Goal: Task Accomplishment & Management: Use online tool/utility

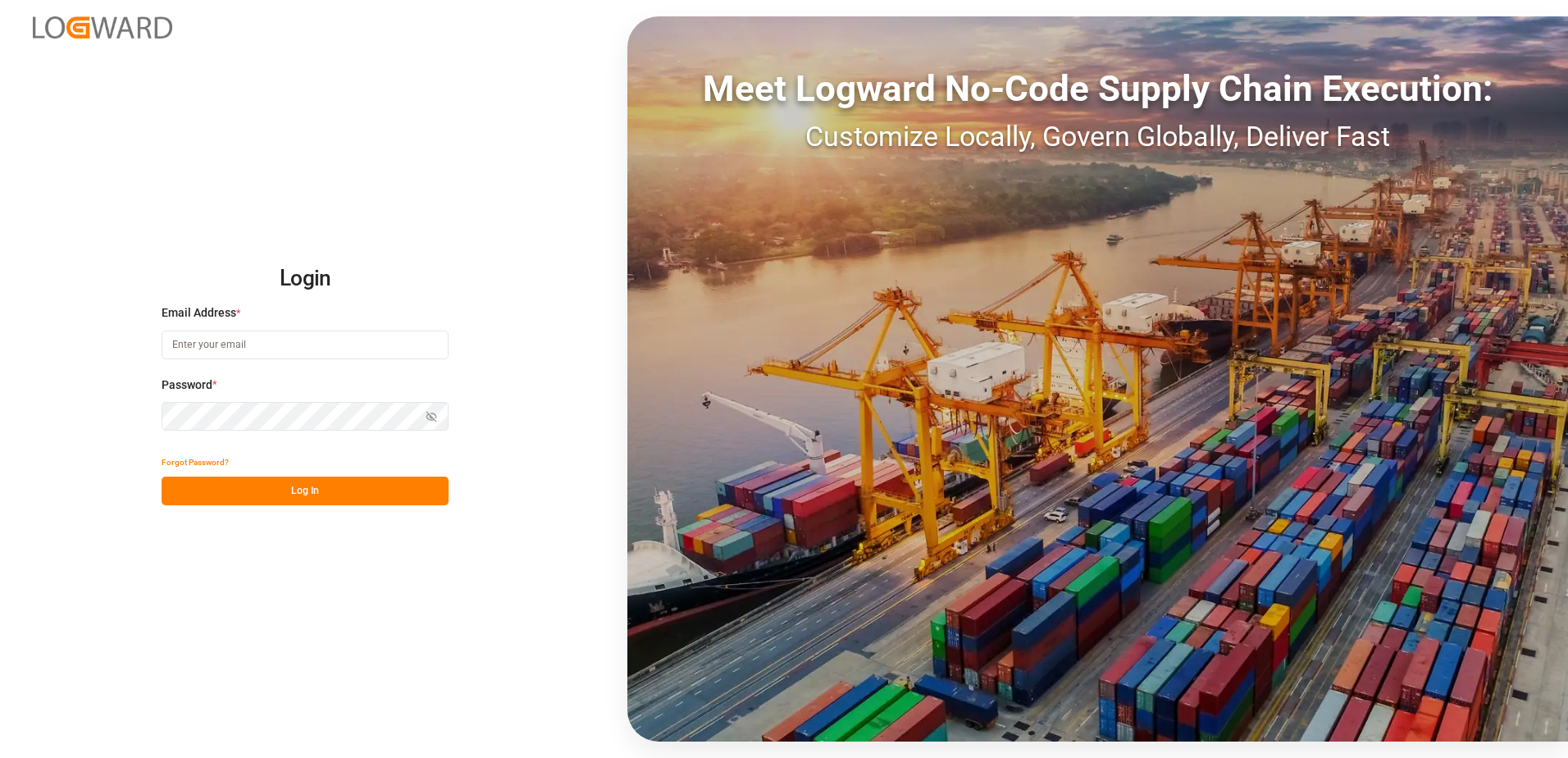
type input "robert.schimak@melitta.at"
click at [290, 495] on button "Log In" at bounding box center [305, 491] width 287 height 29
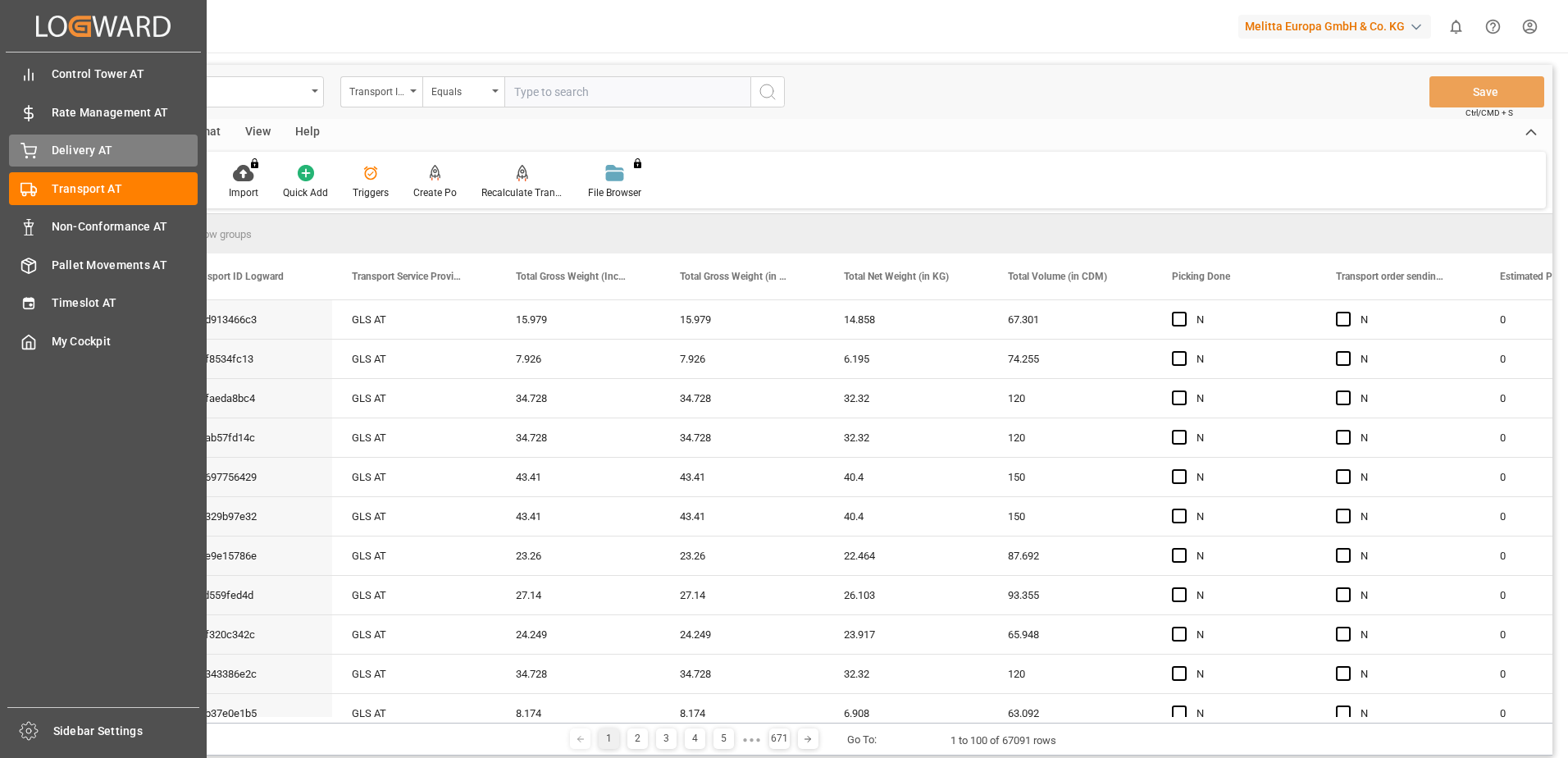
click at [23, 148] on icon at bounding box center [29, 151] width 16 height 16
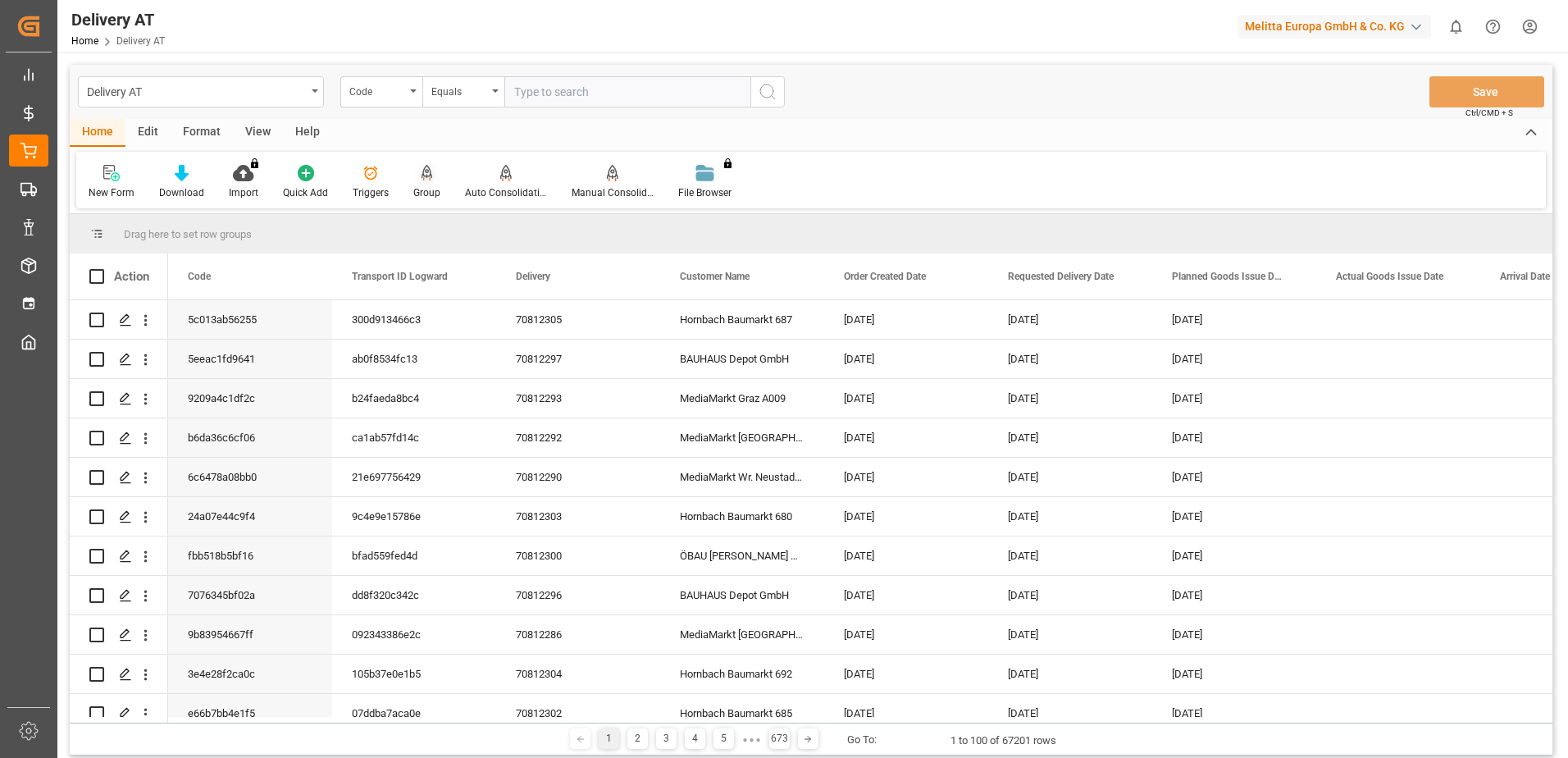
click at [424, 176] on icon at bounding box center [427, 173] width 12 height 16
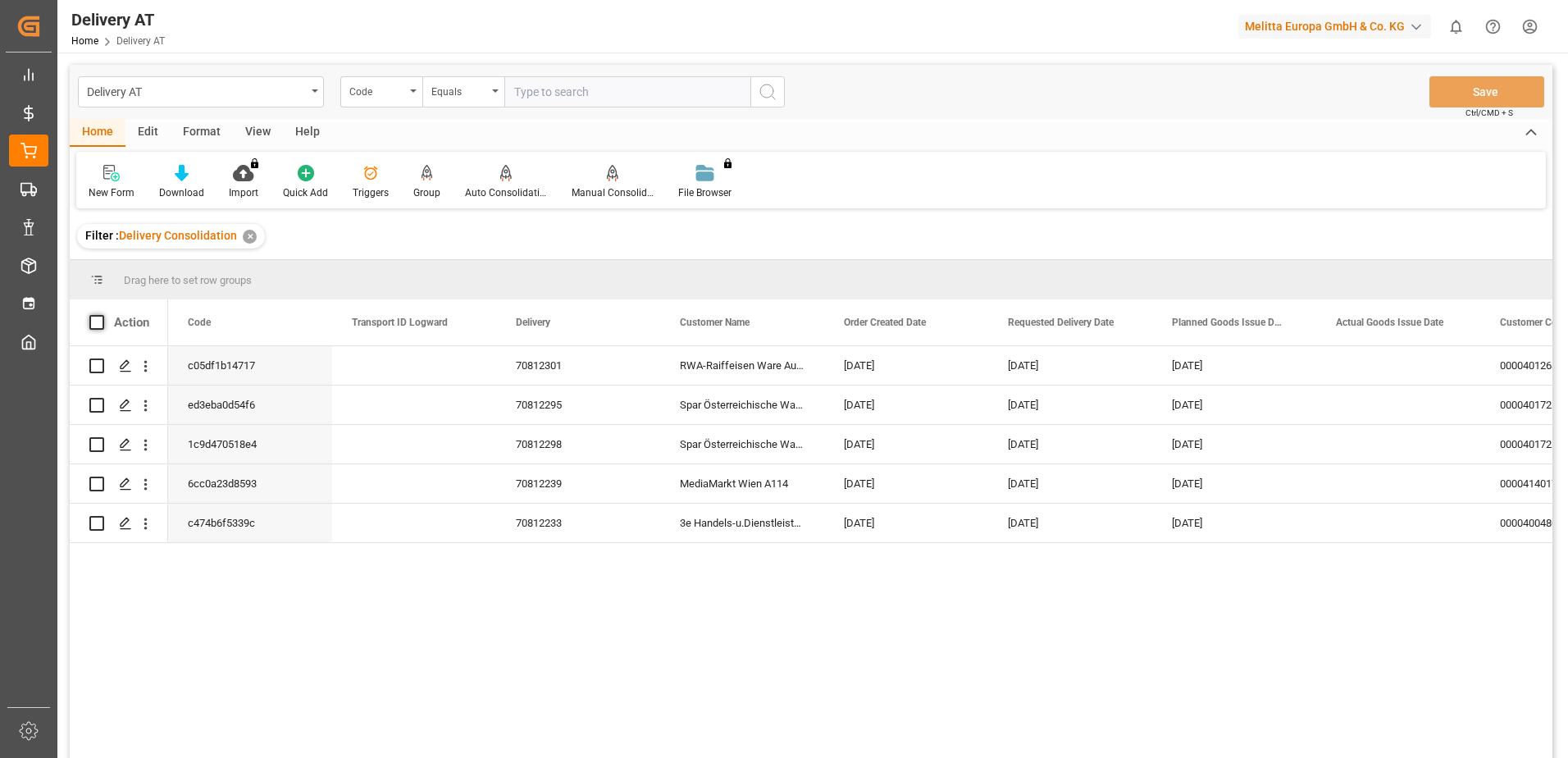
click at [97, 320] on span at bounding box center [97, 322] width 14 height 14
click at [101, 315] on input "checkbox" at bounding box center [101, 315] width 0 height 0
checkbox input "true"
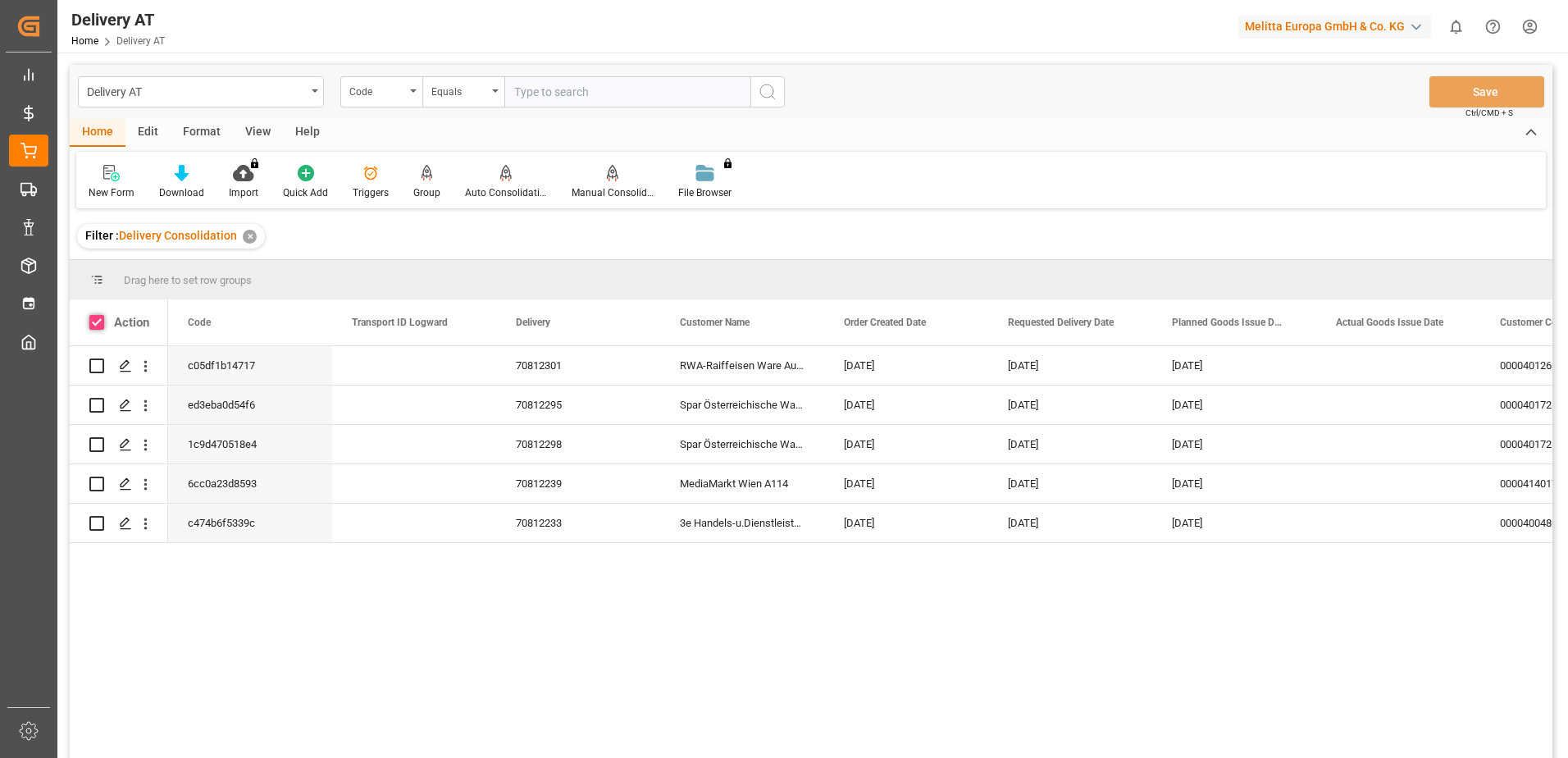
checkbox input "true"
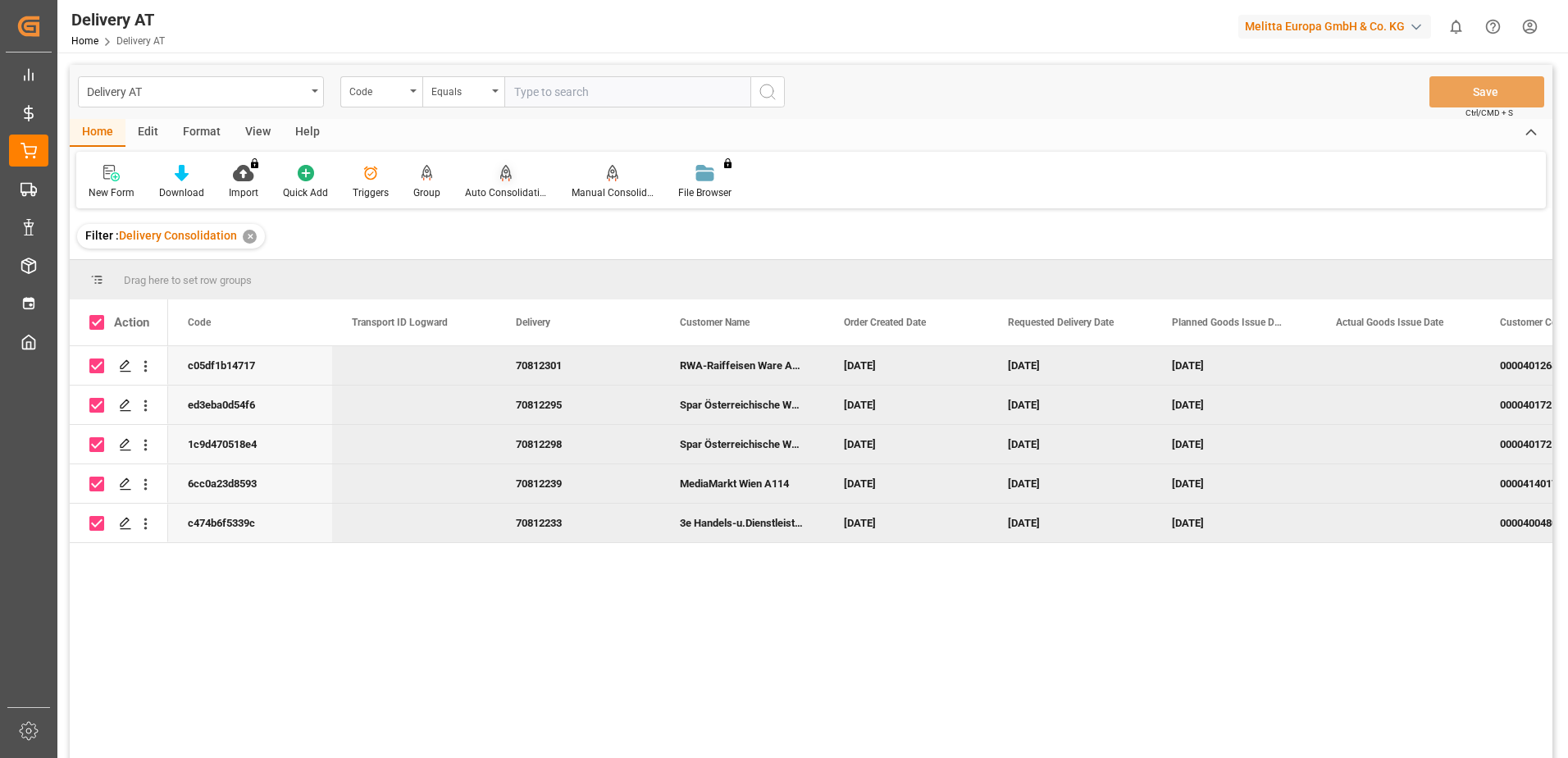
click at [501, 177] on icon at bounding box center [506, 172] width 12 height 14
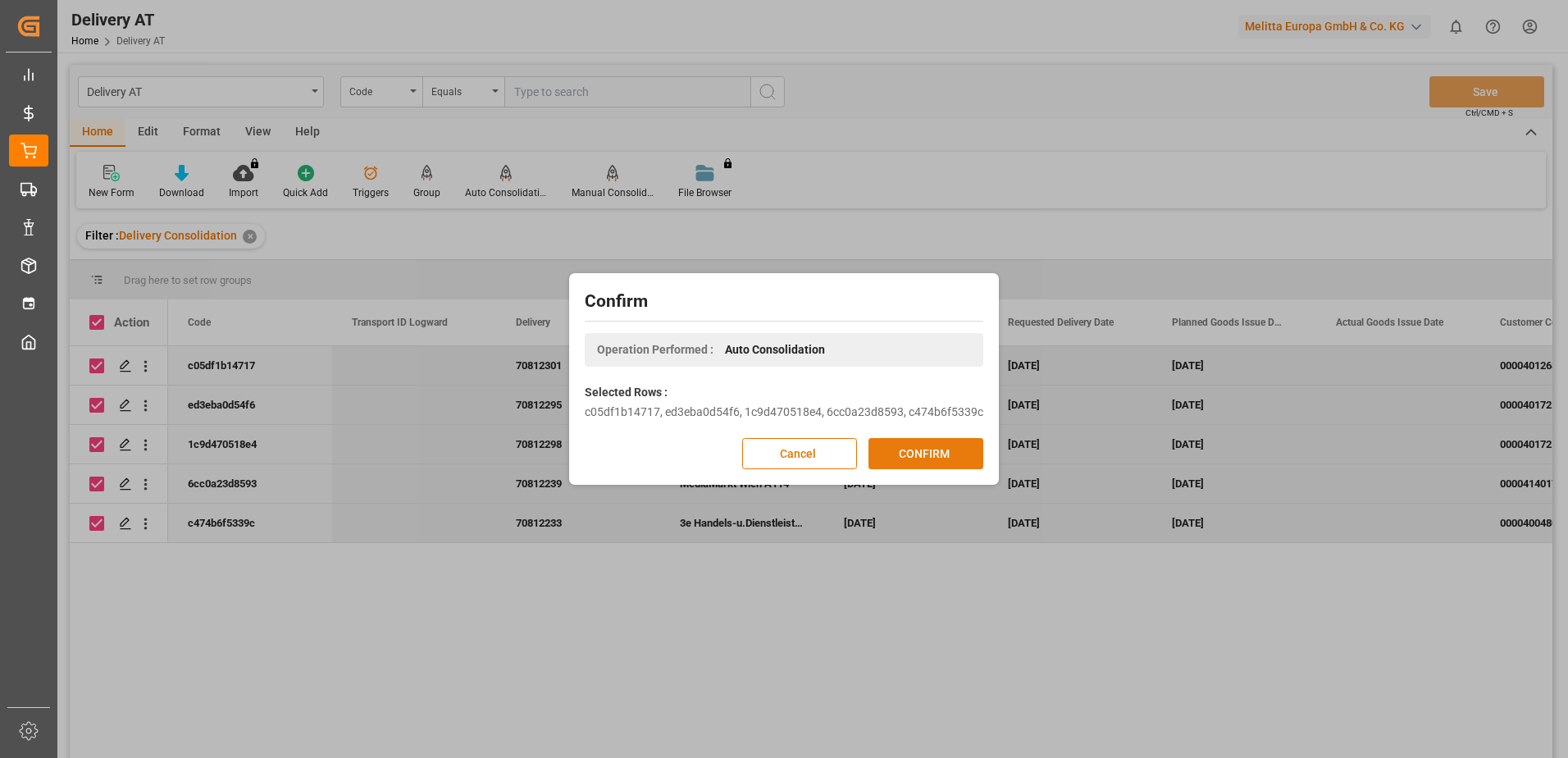
click at [930, 453] on button "CONFIRM" at bounding box center [926, 453] width 115 height 31
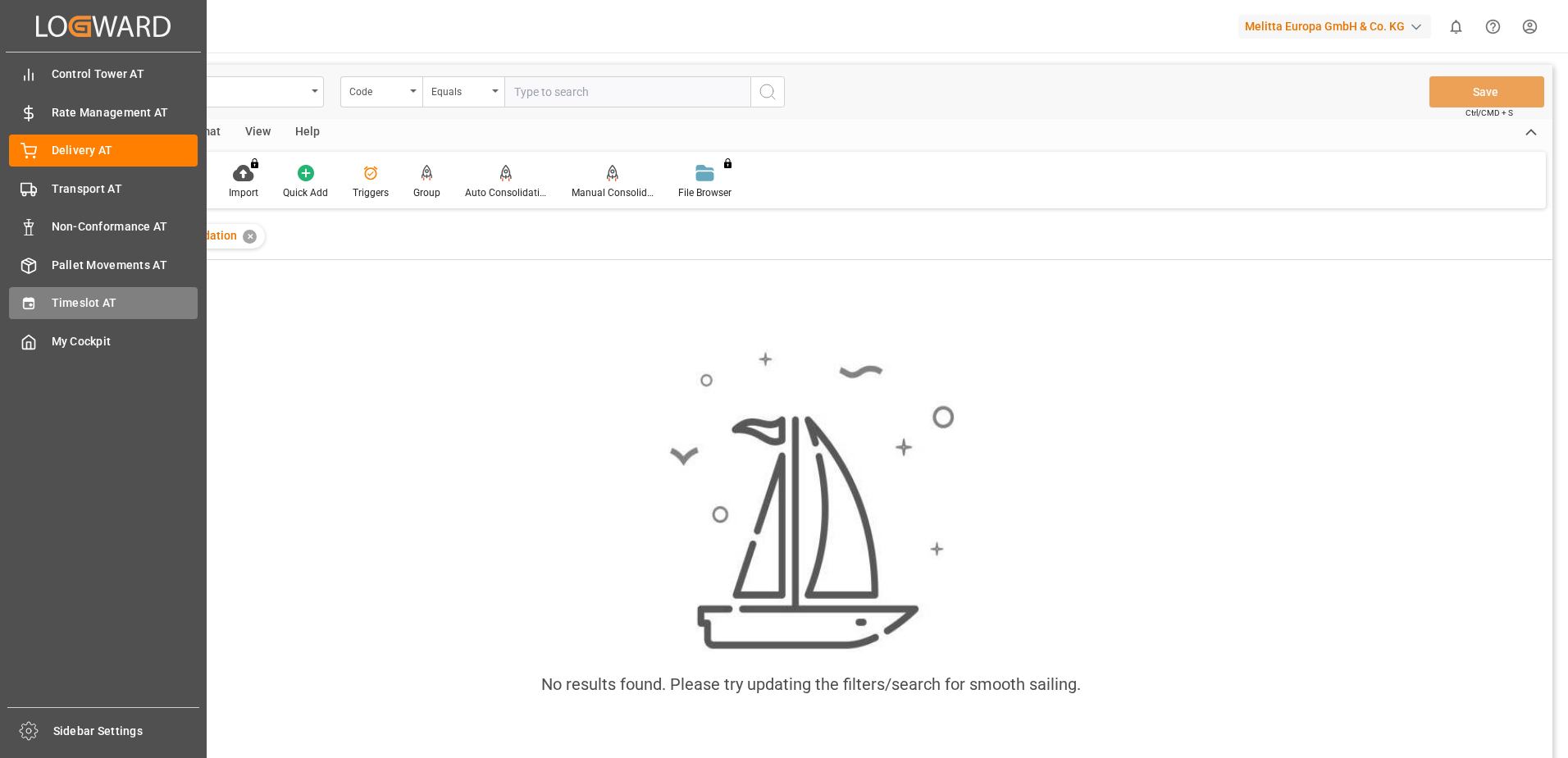
click at [25, 301] on icon at bounding box center [29, 303] width 11 height 12
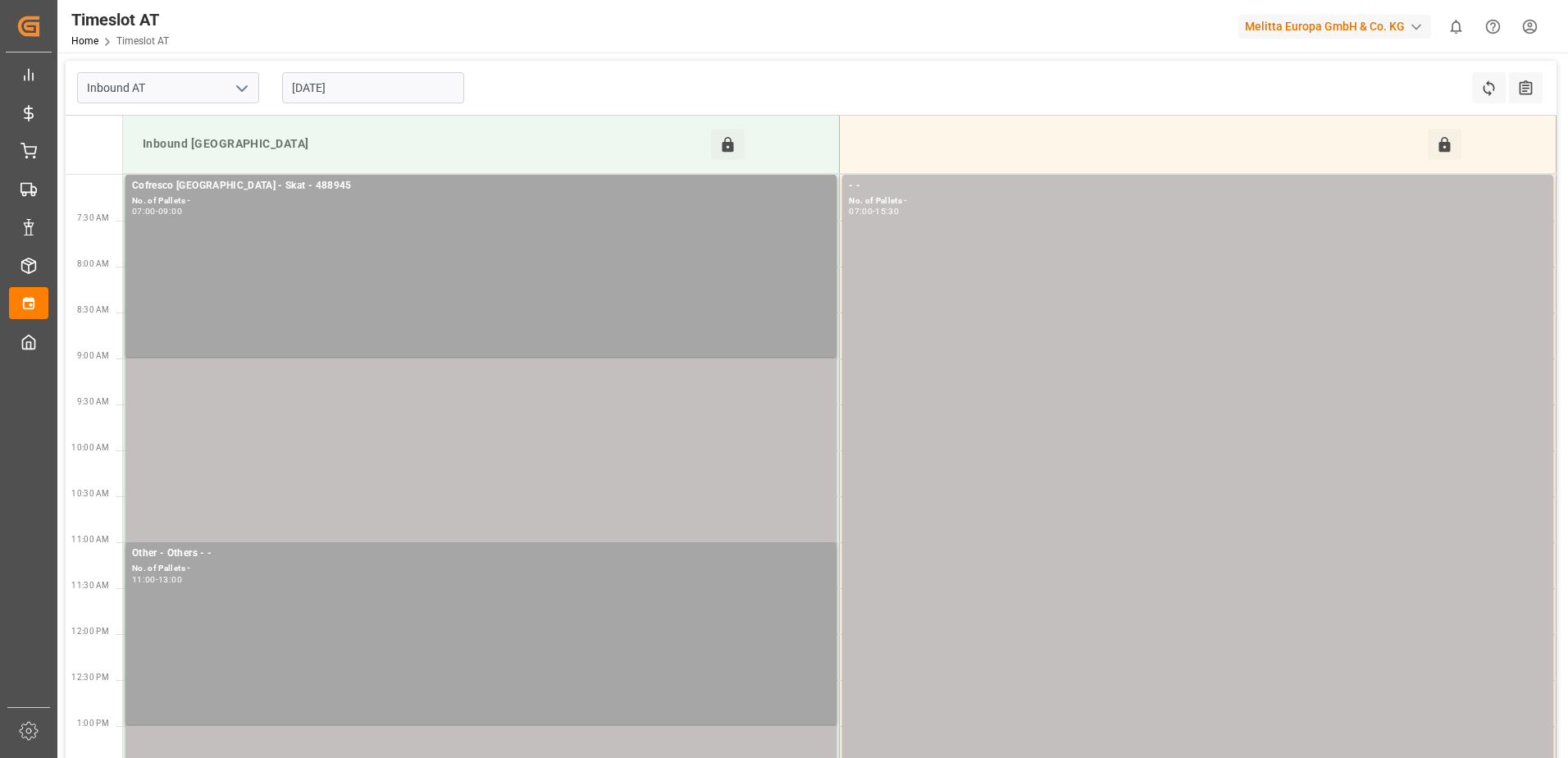
click at [342, 87] on input "[DATE]" at bounding box center [372, 87] width 182 height 31
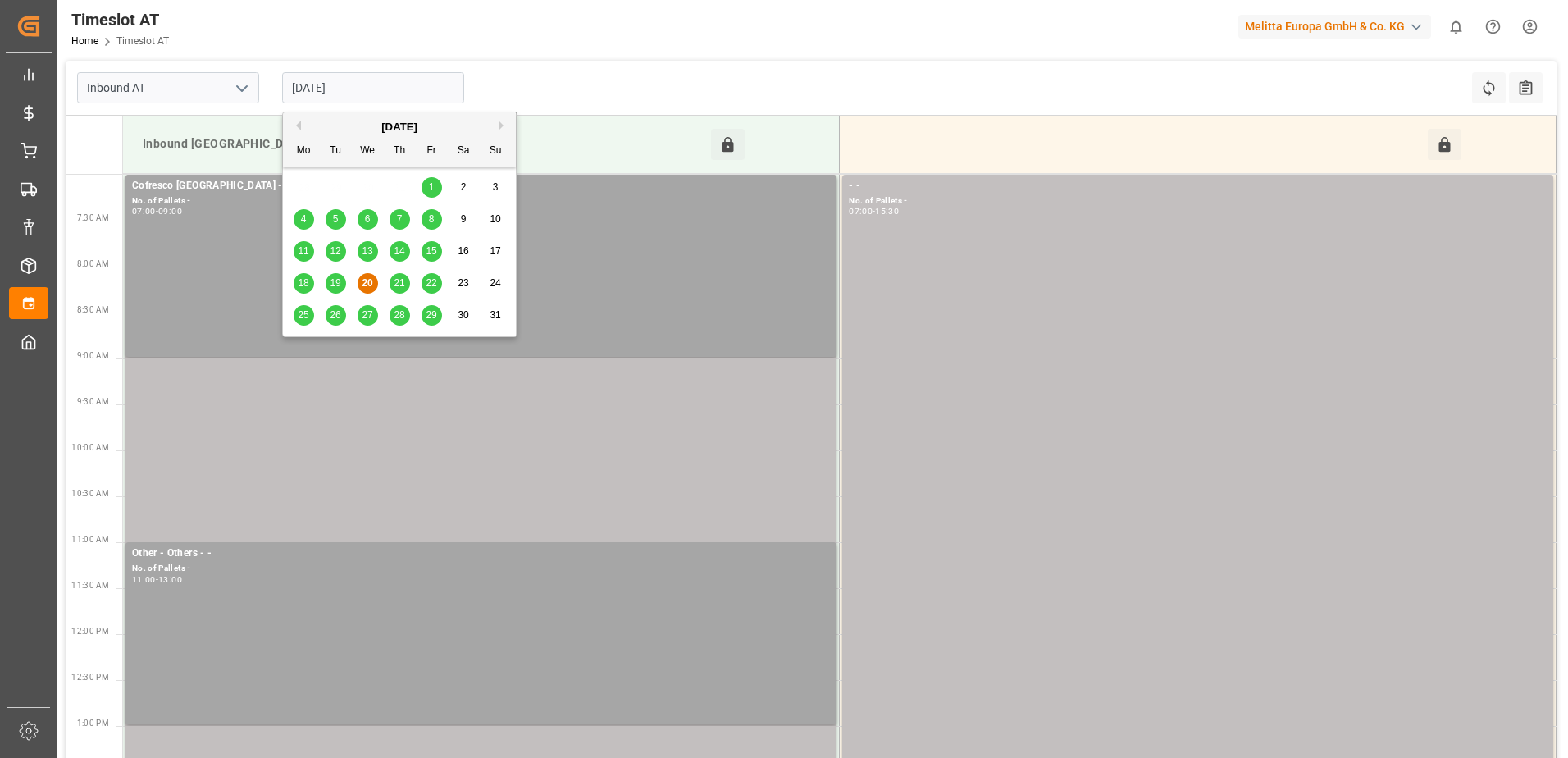
click at [398, 278] on span "21" at bounding box center [399, 283] width 11 height 12
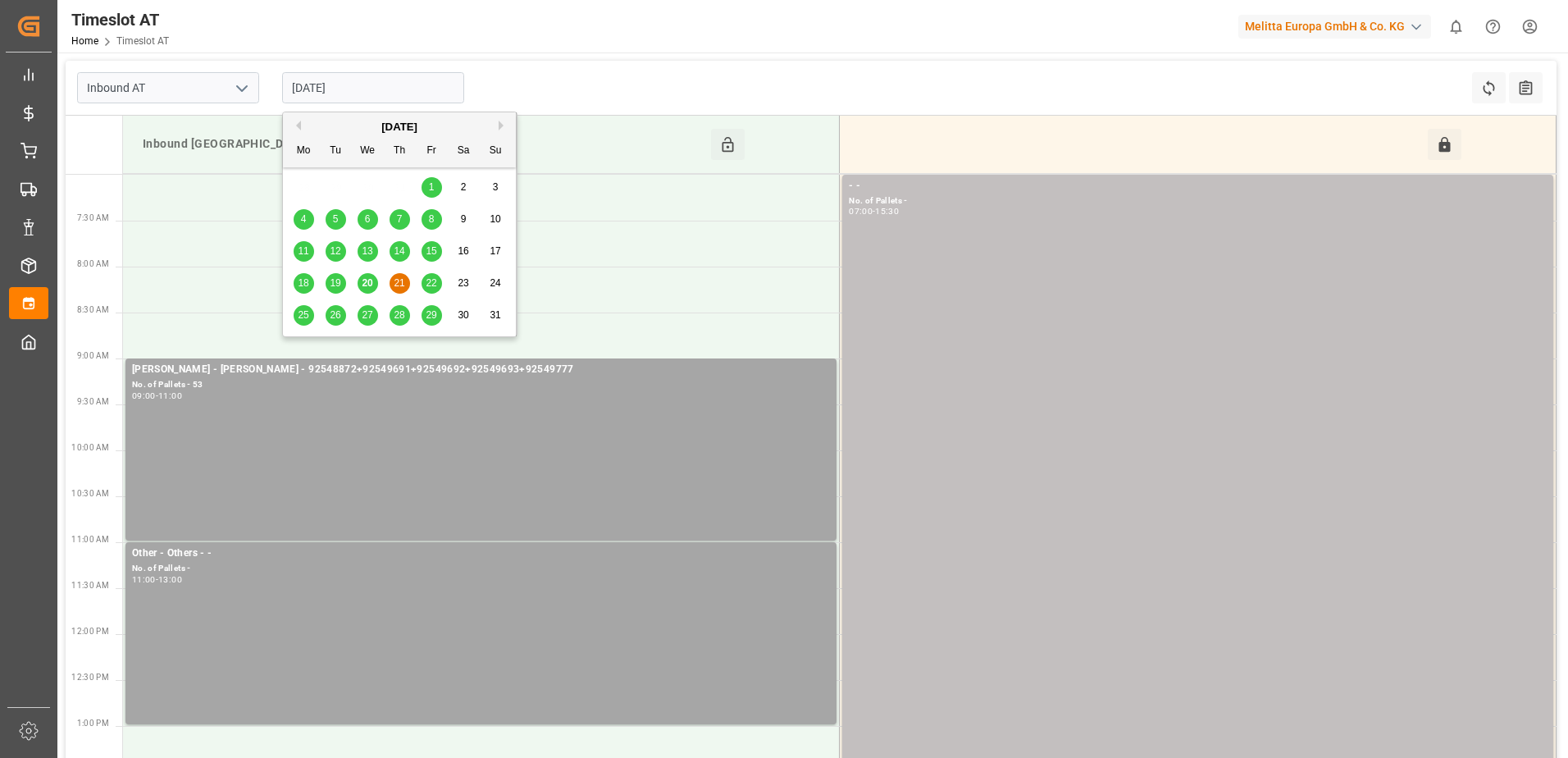
click at [377, 93] on input "[DATE]" at bounding box center [372, 87] width 182 height 31
click at [434, 283] on span "22" at bounding box center [431, 283] width 11 height 12
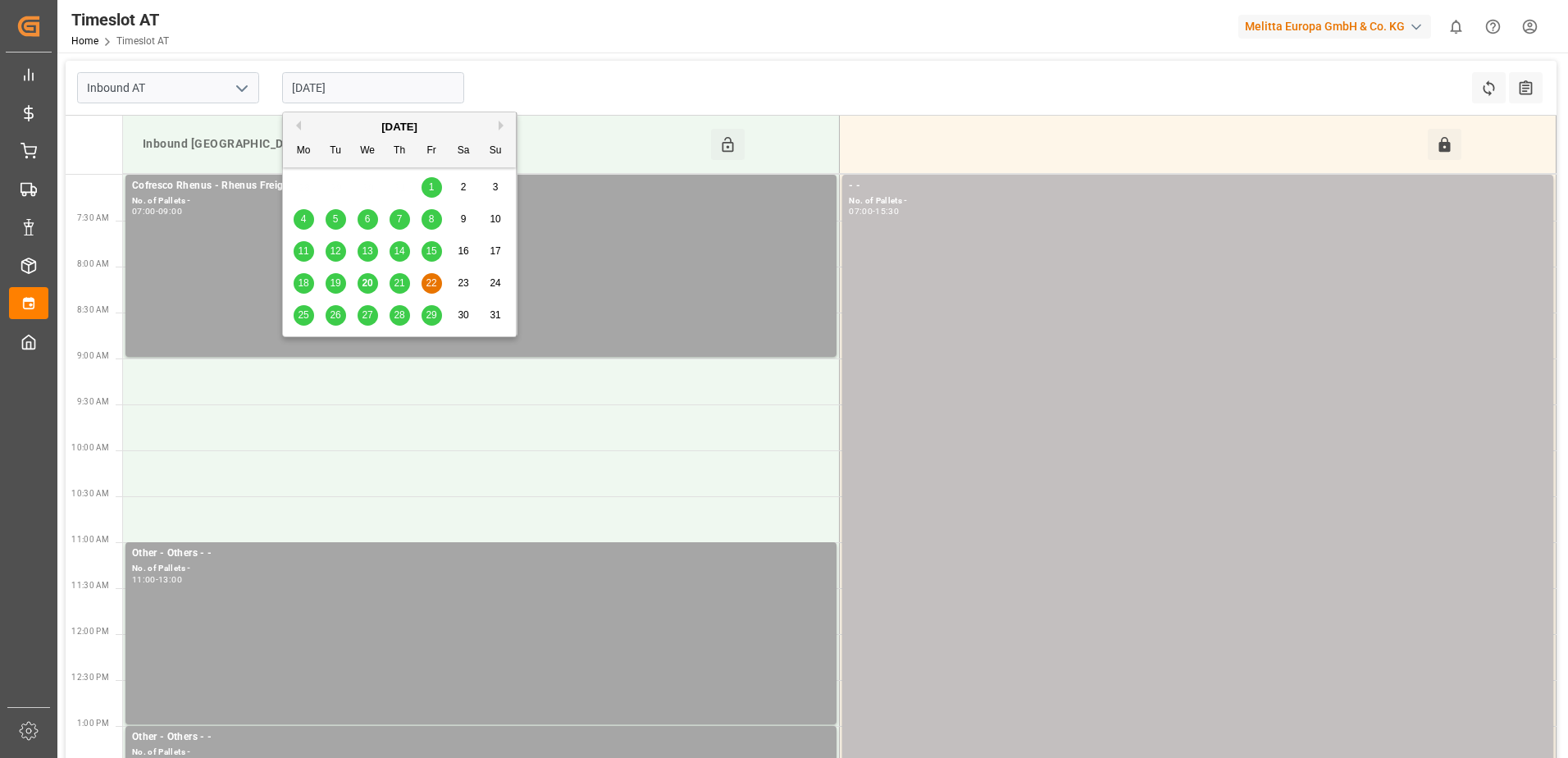
click at [318, 88] on input "[DATE]" at bounding box center [372, 87] width 182 height 31
click at [298, 315] on span "25" at bounding box center [303, 315] width 11 height 12
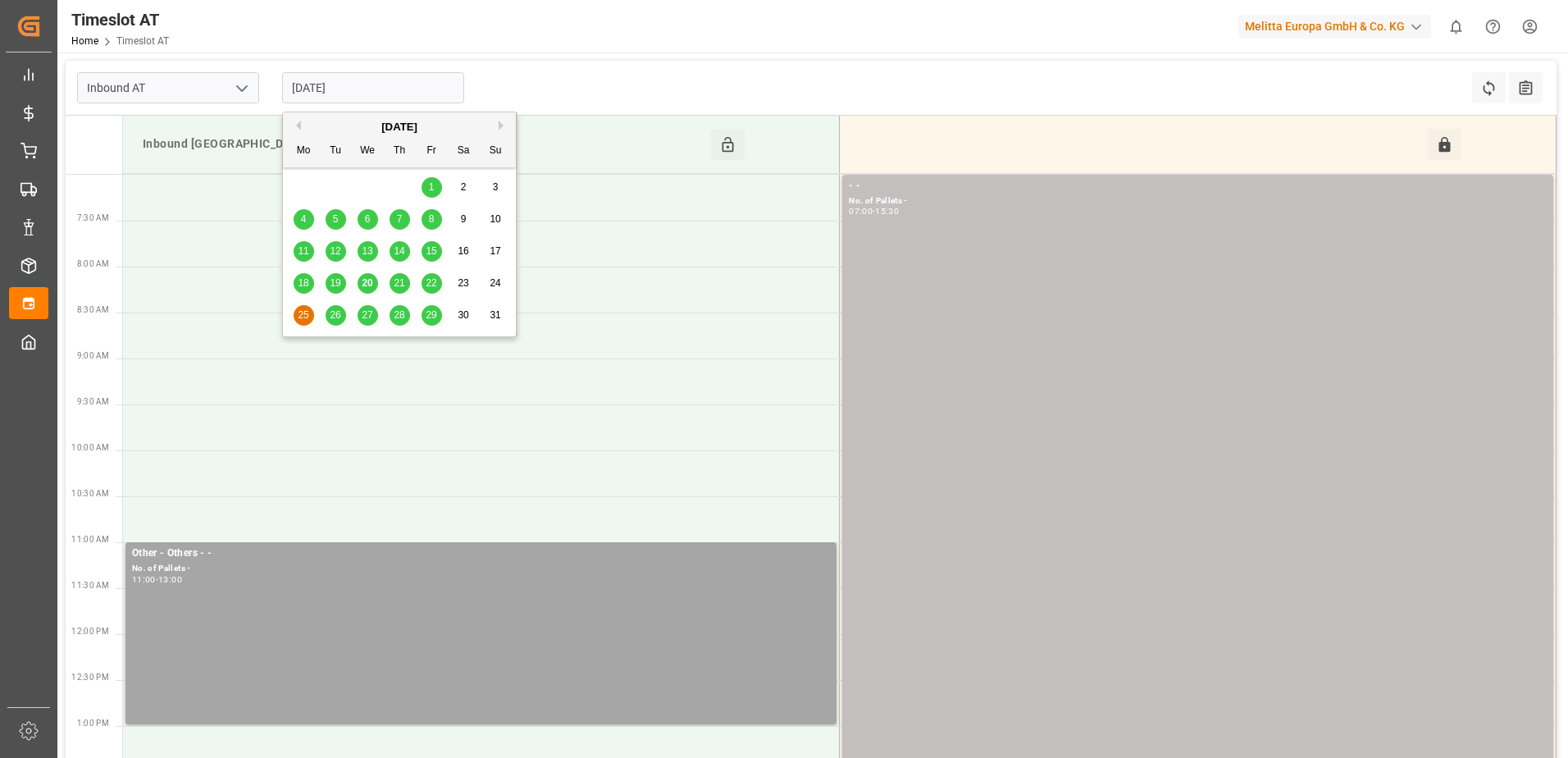
click at [326, 75] on input "[DATE]" at bounding box center [372, 87] width 182 height 31
click at [341, 313] on div "26" at bounding box center [335, 316] width 21 height 20
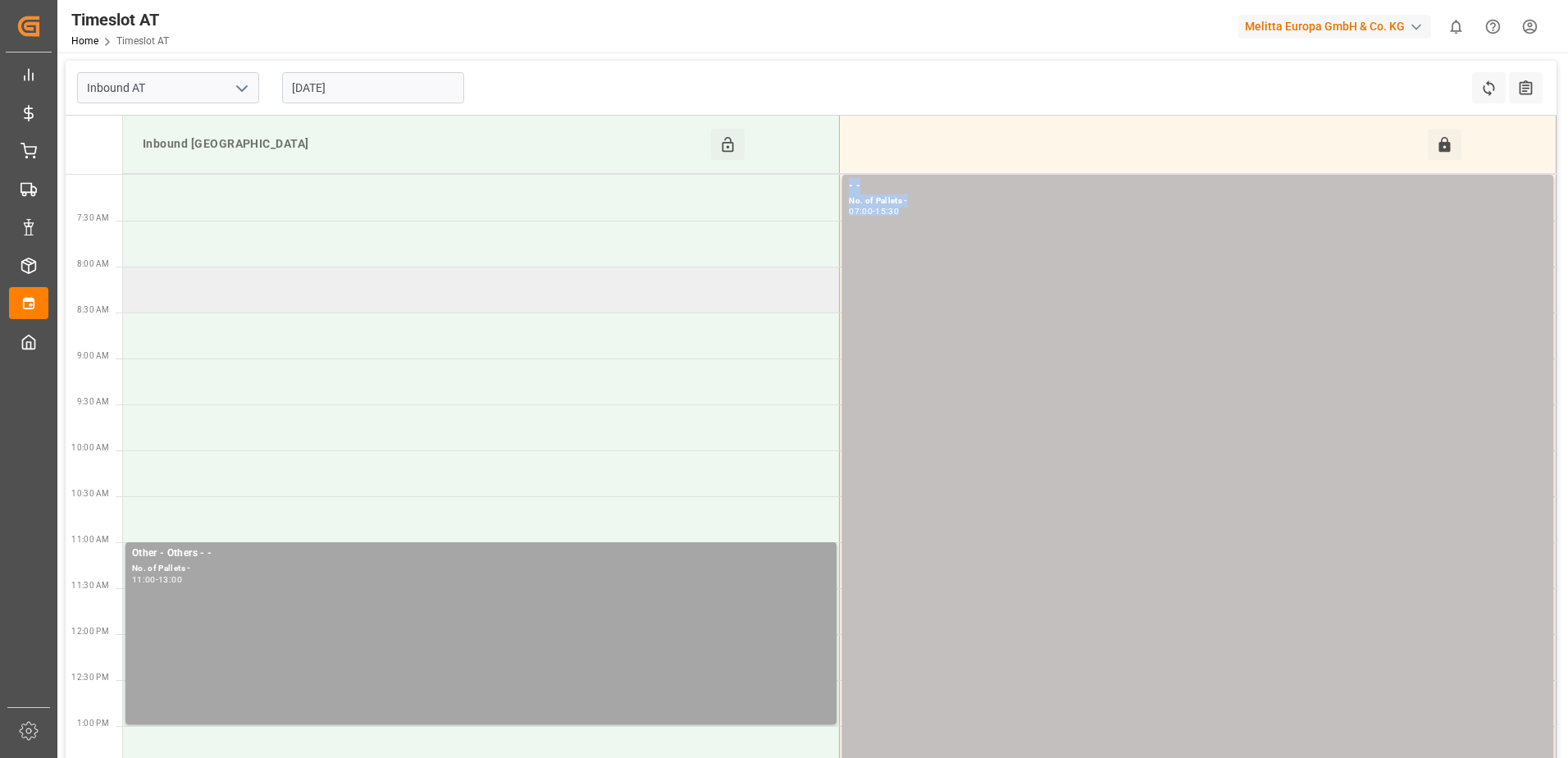
drag, startPoint x: 154, startPoint y: 191, endPoint x: 156, endPoint y: 293, distance: 102.0
click at [156, 293] on tbody "- - No. of Pallets - 07:00 - 15:30 Other - Others - - No. of Pallets - 11:00 - …" at bounding box center [840, 565] width 1433 height 780
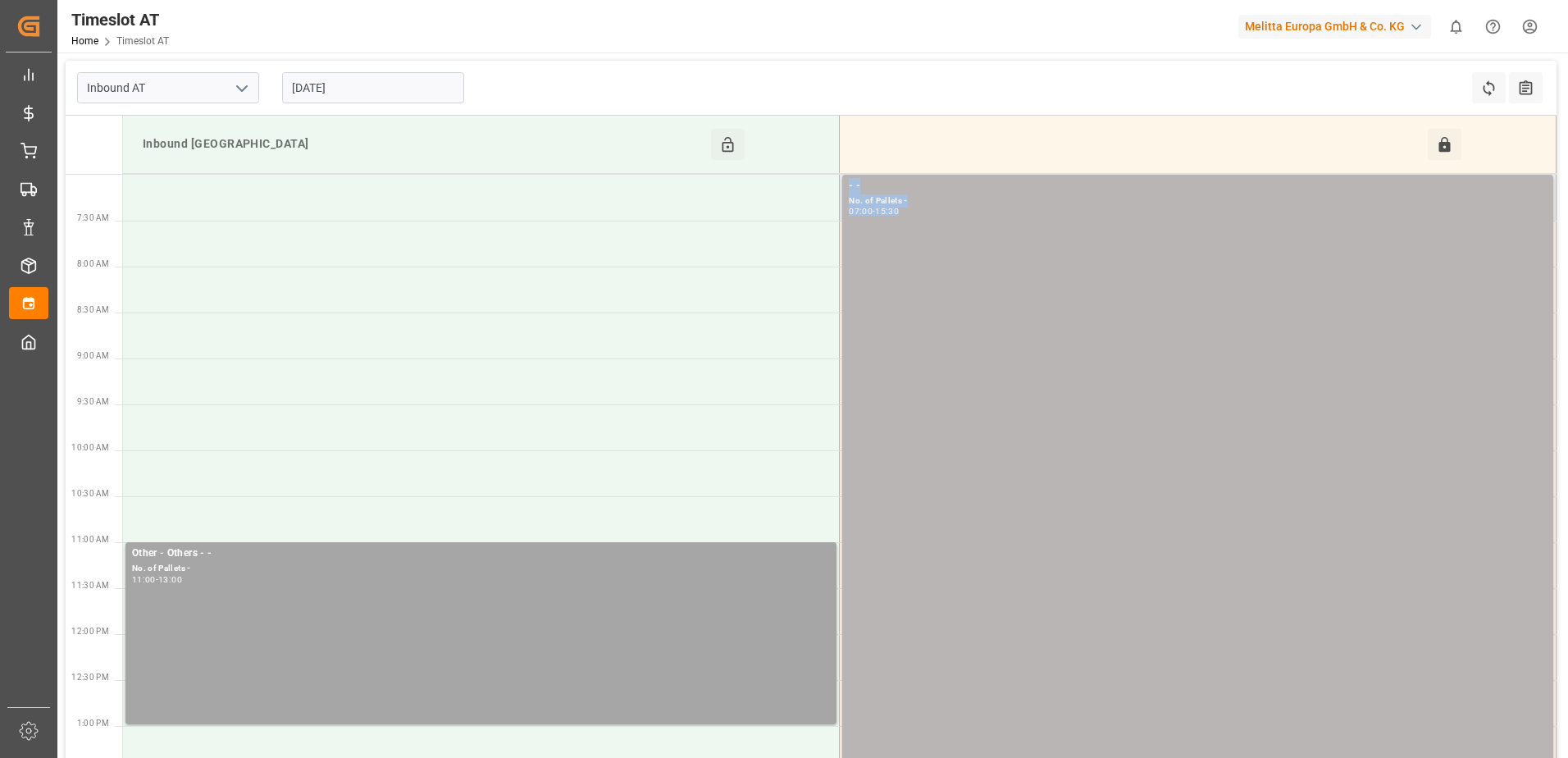
click at [1001, 281] on div "- - No. of Pallets - 07:00 - 15:30" at bounding box center [1198, 563] width 698 height 772
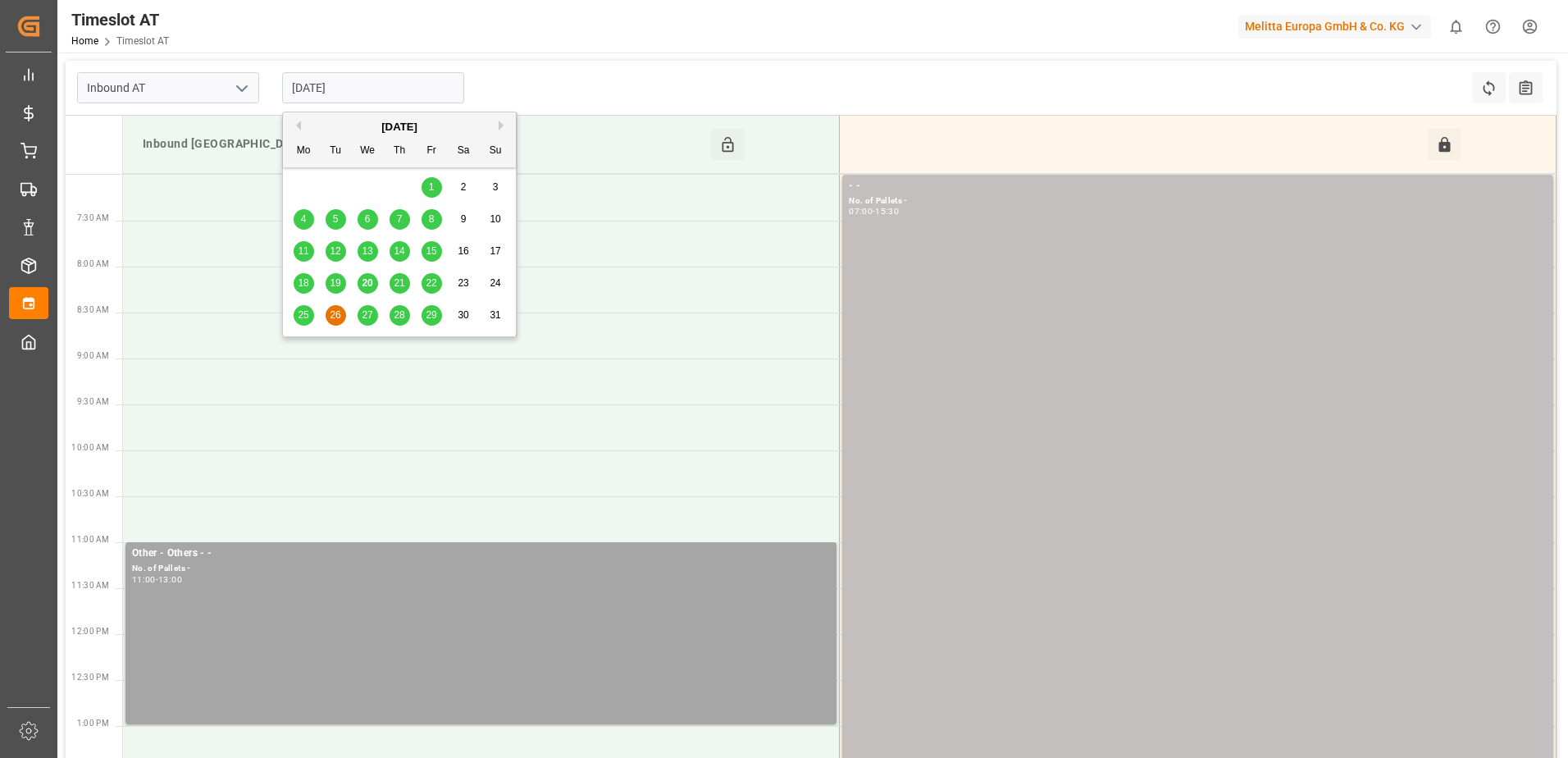
click at [311, 91] on input "[DATE]" at bounding box center [372, 87] width 182 height 31
click at [372, 282] on span "20" at bounding box center [367, 283] width 11 height 12
type input "[DATE]"
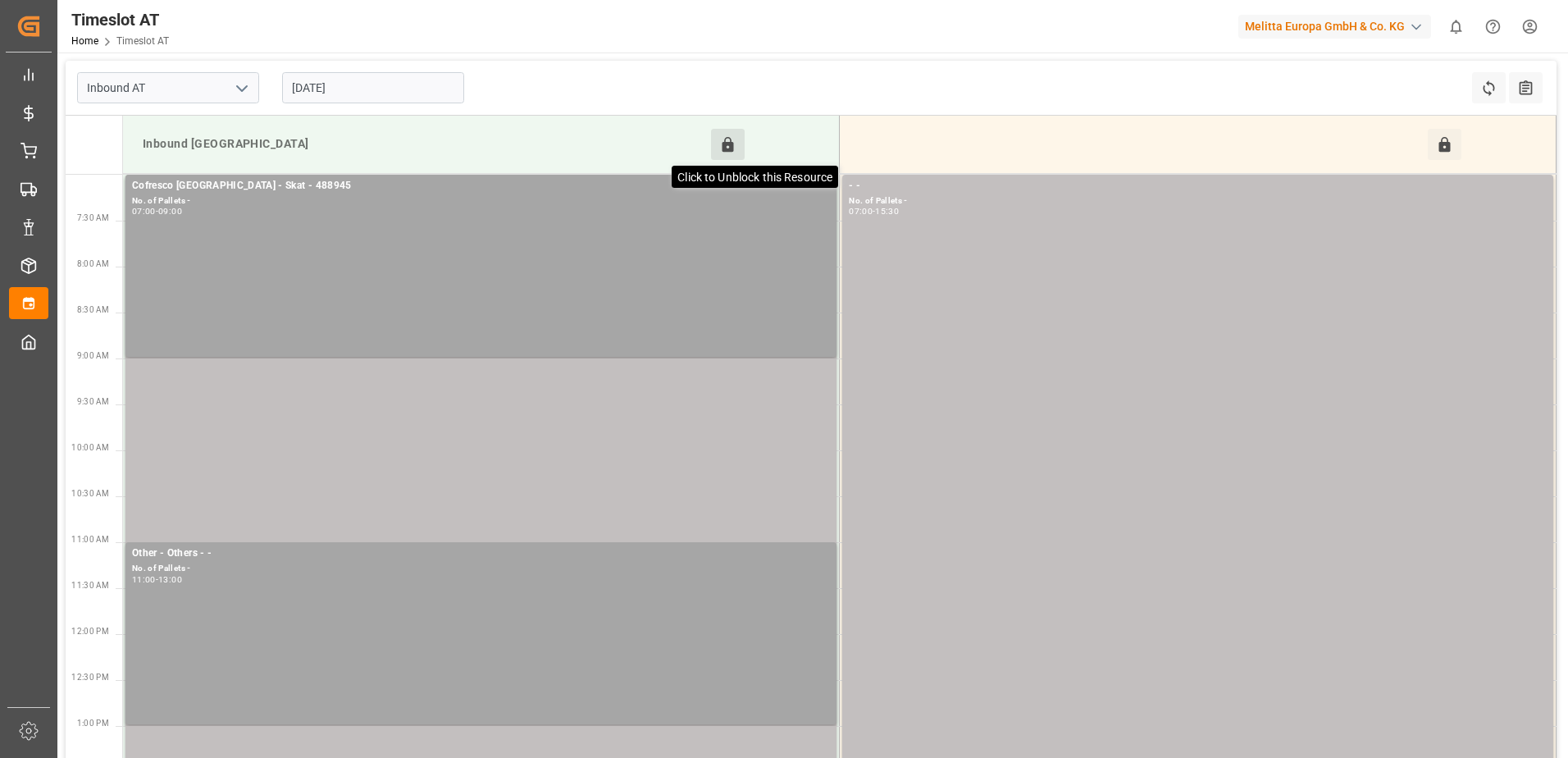
click at [727, 141] on icon at bounding box center [727, 144] width 17 height 17
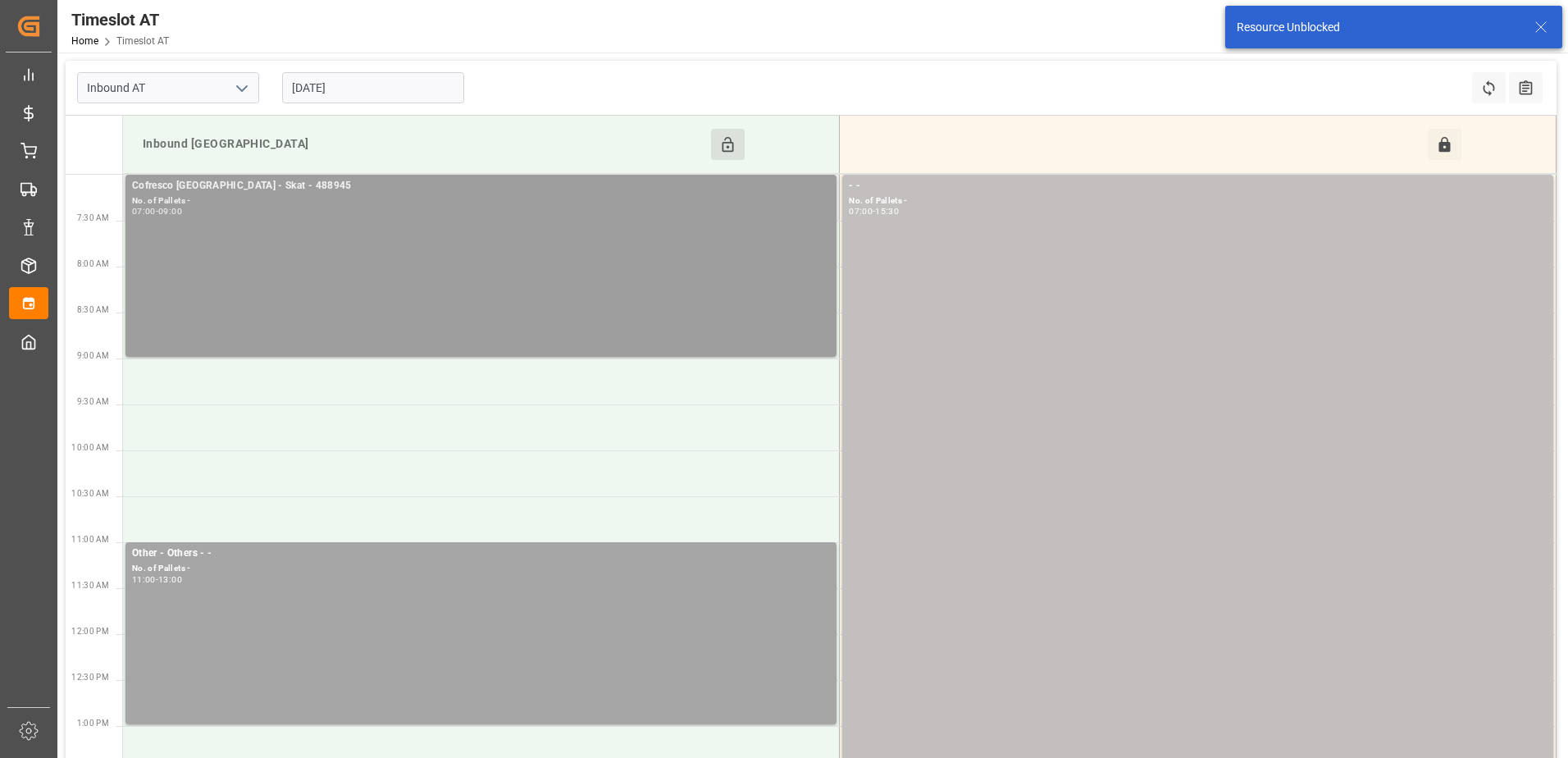
click at [736, 260] on div "Cofresco [GEOGRAPHIC_DATA] - Skat - 488945 No. of Pallets - 07:00 - 09:00" at bounding box center [481, 266] width 698 height 176
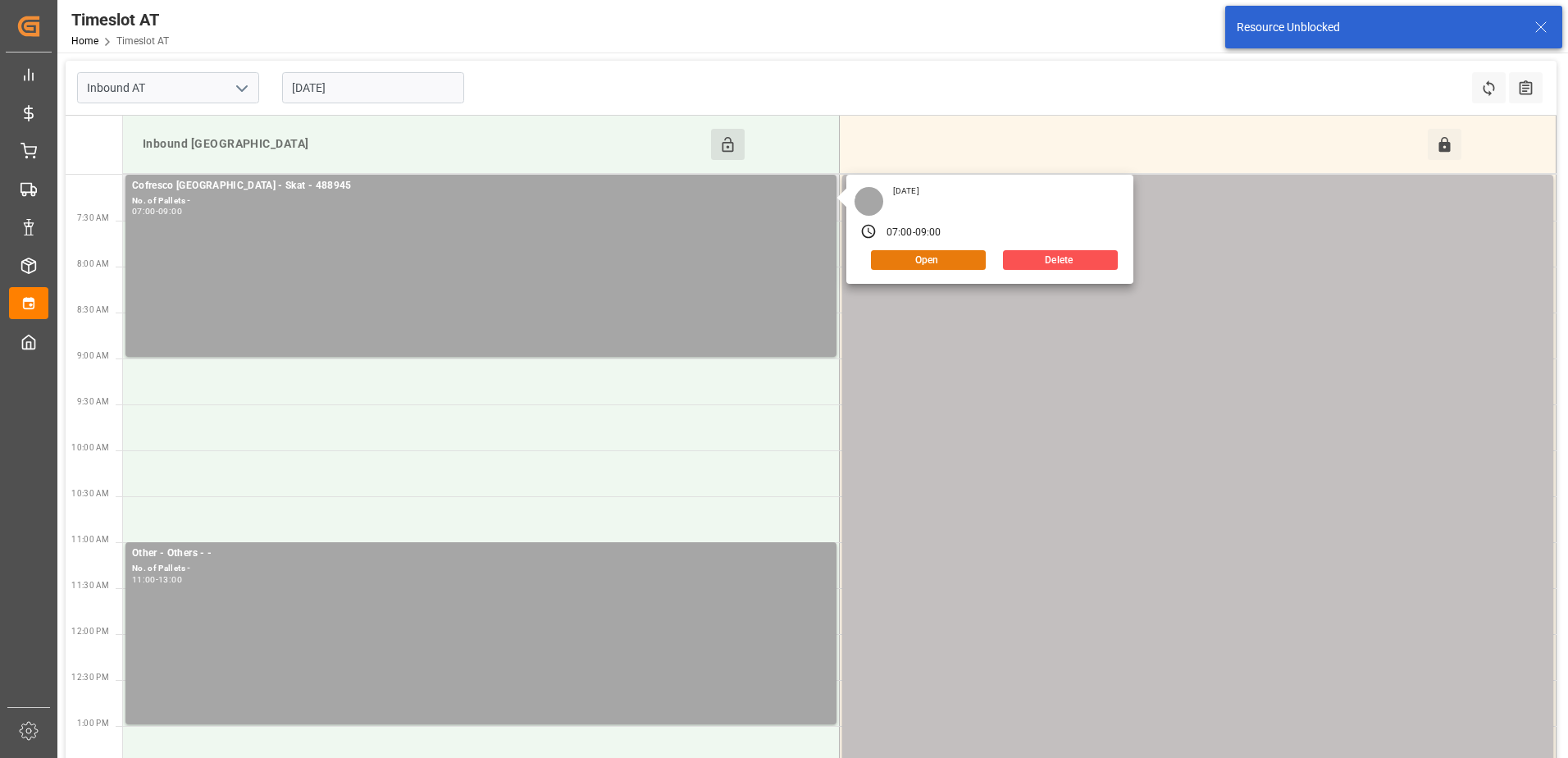
click at [911, 264] on button "Open" at bounding box center [928, 260] width 115 height 20
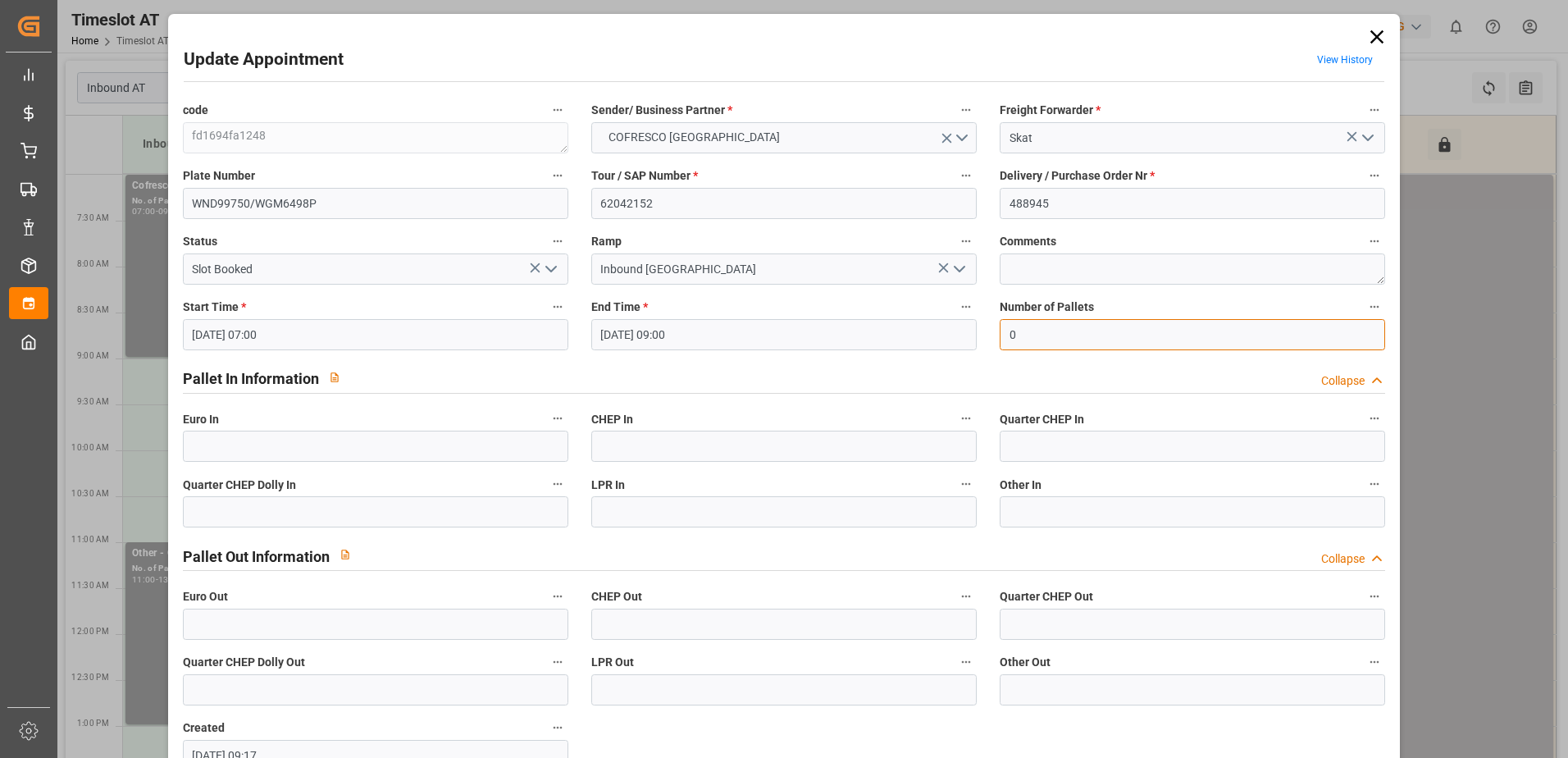
click at [1030, 332] on input "0" at bounding box center [1192, 335] width 386 height 31
type input "58"
click at [253, 452] on input "text" at bounding box center [376, 446] width 386 height 31
type input "58"
click at [556, 272] on icon "open menu" at bounding box center [551, 269] width 20 height 20
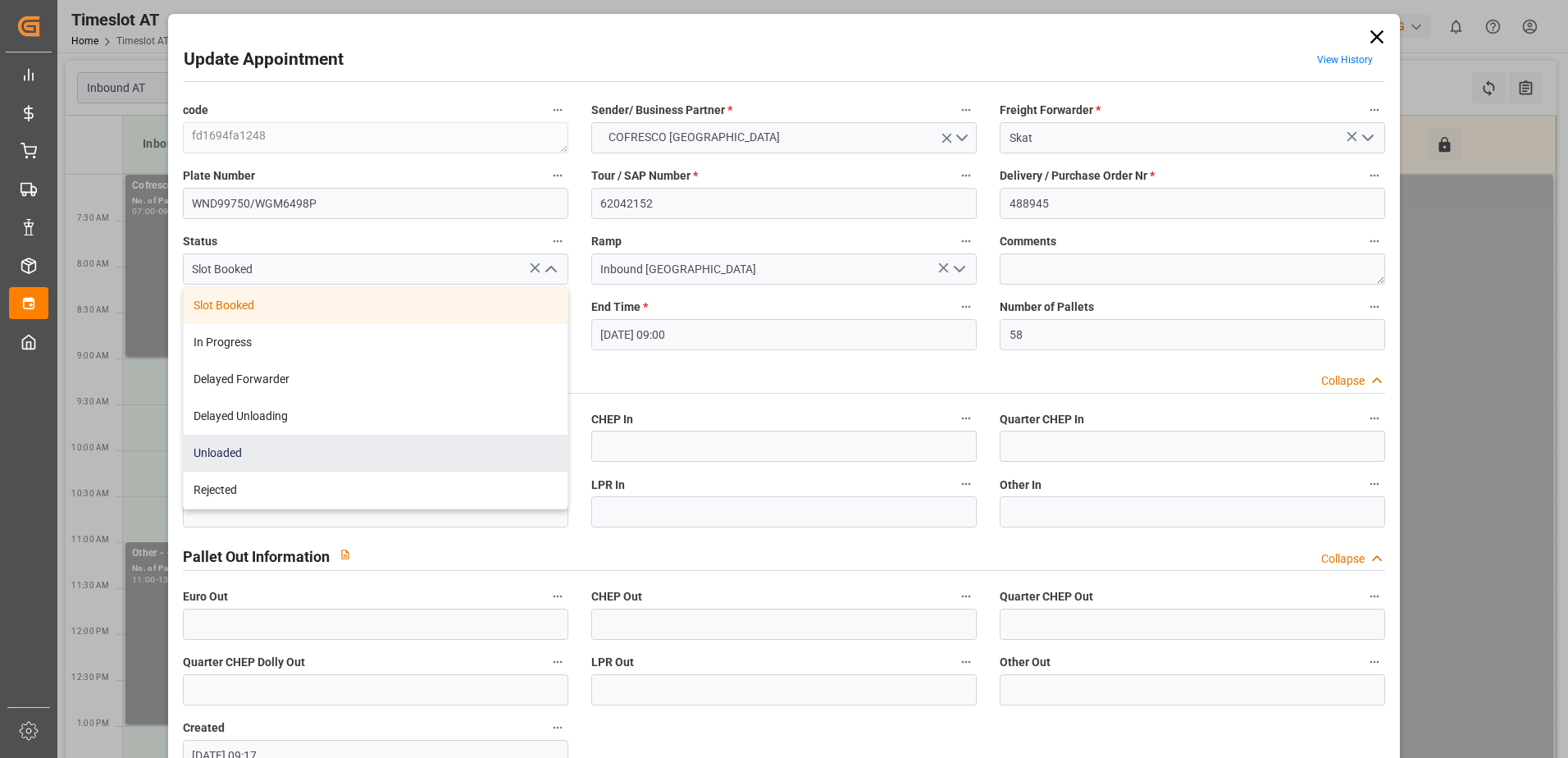
click at [379, 459] on div "Unloaded" at bounding box center [376, 452] width 384 height 37
type input "Unloaded"
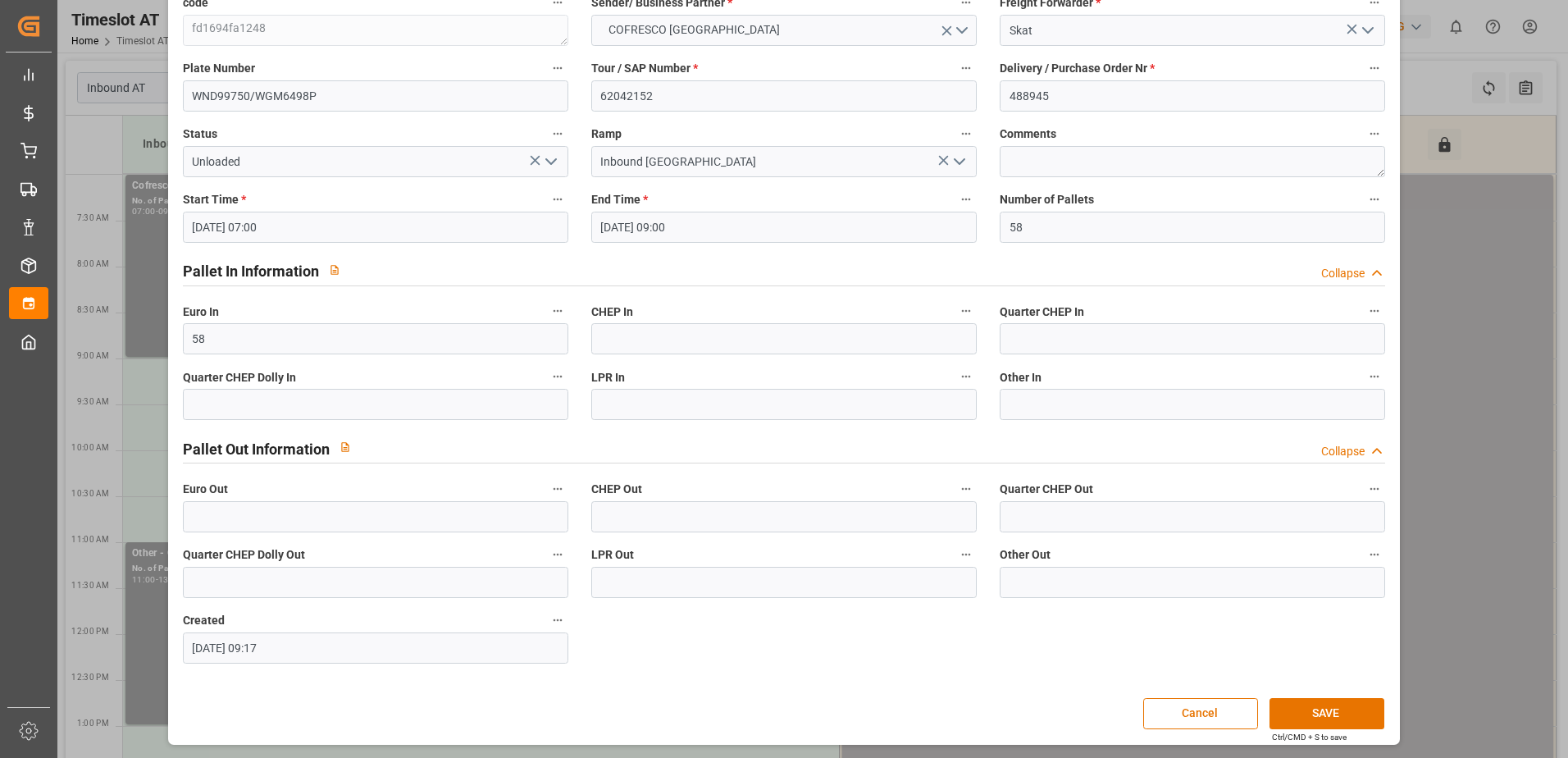
scroll to position [109, 0]
click at [1333, 717] on button "SAVE" at bounding box center [1327, 712] width 115 height 31
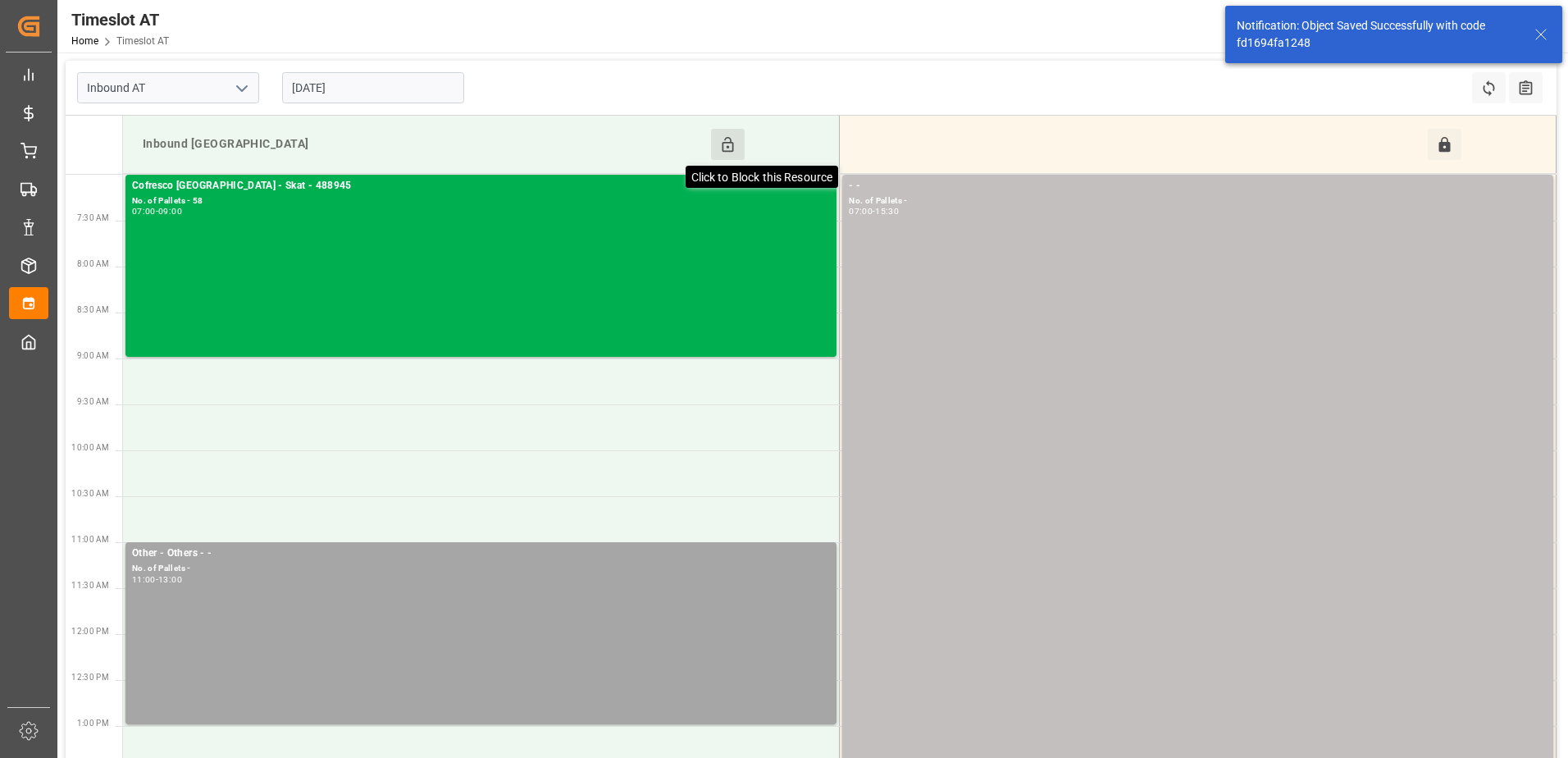
click at [725, 140] on icon at bounding box center [727, 144] width 17 height 17
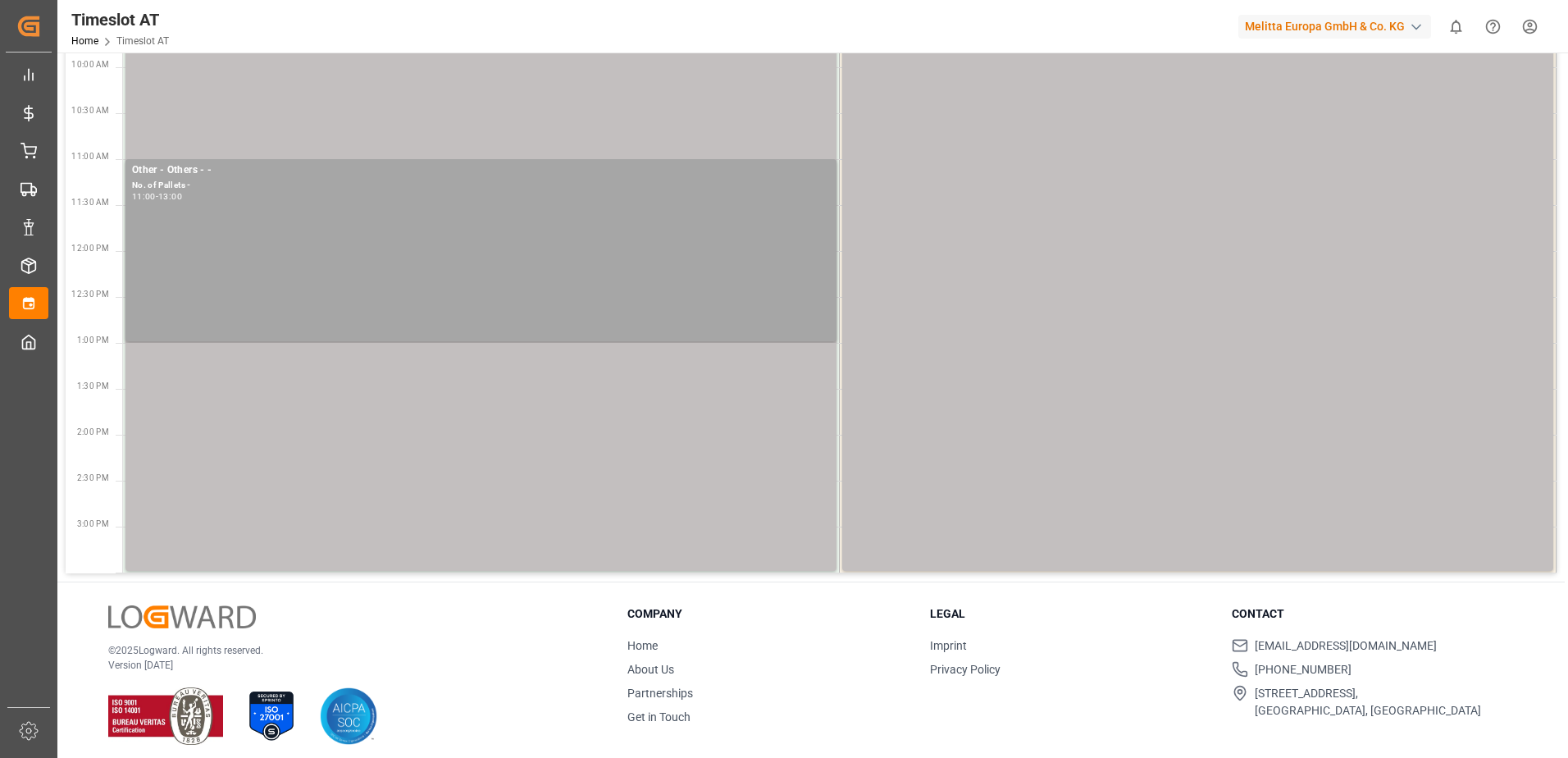
scroll to position [393, 0]
